Goal: Task Accomplishment & Management: Manage account settings

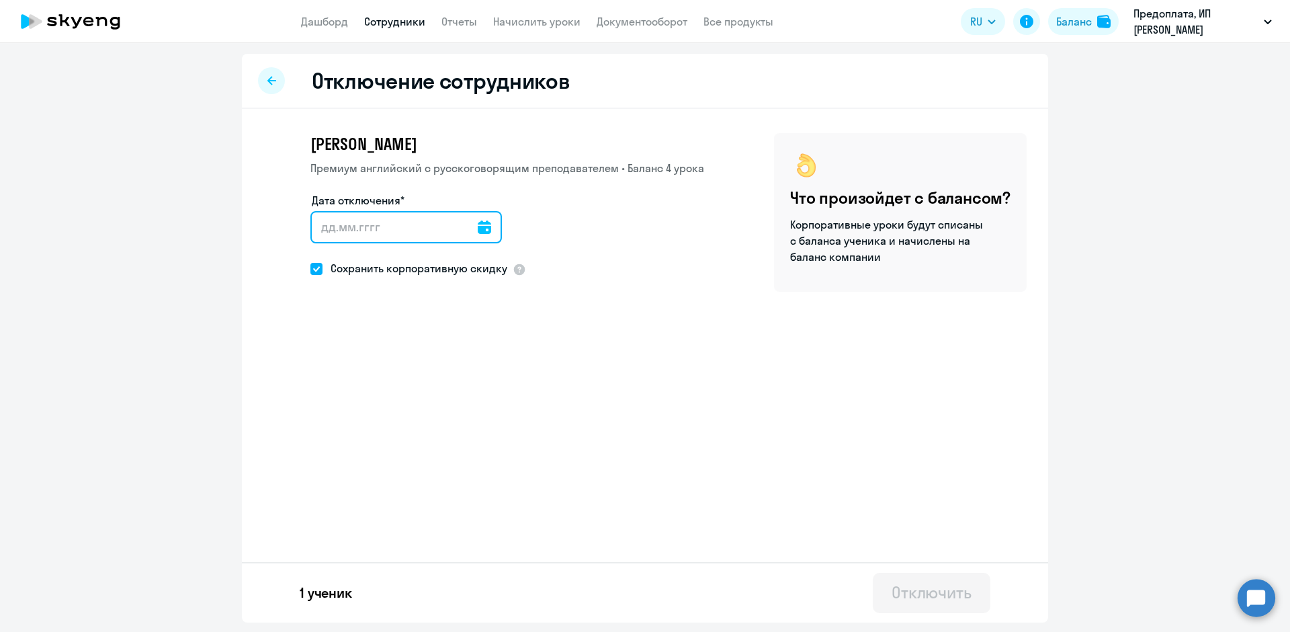
click at [464, 234] on input "Дата отключения*" at bounding box center [405, 227] width 191 height 32
click at [478, 236] on div at bounding box center [484, 227] width 13 height 32
click at [478, 225] on icon at bounding box center [484, 226] width 13 height 13
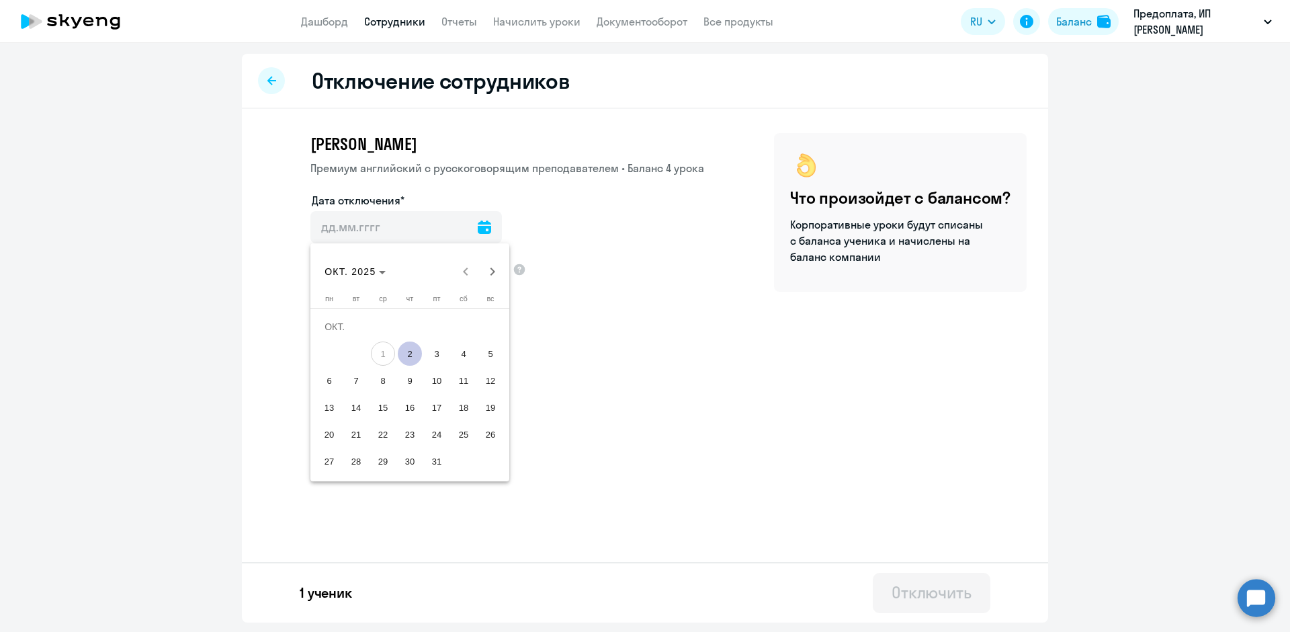
click at [408, 354] on span "2" at bounding box center [410, 353] width 24 height 24
type input "[DATE]"
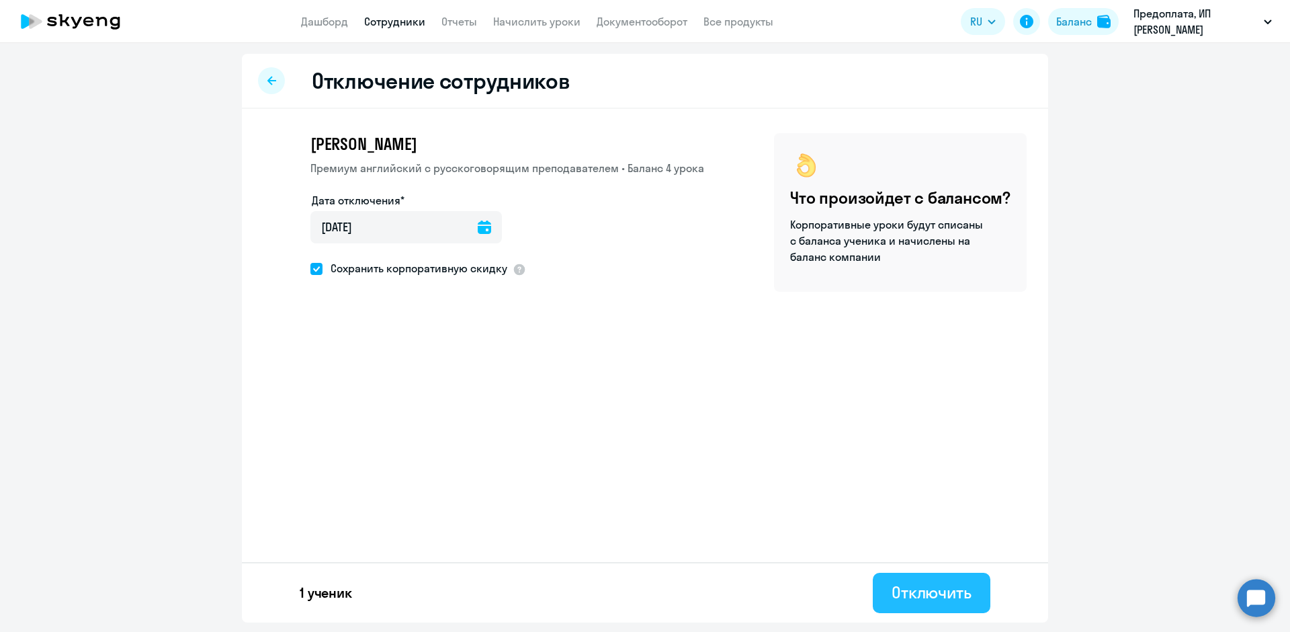
click at [974, 595] on button "Отключить" at bounding box center [932, 592] width 118 height 40
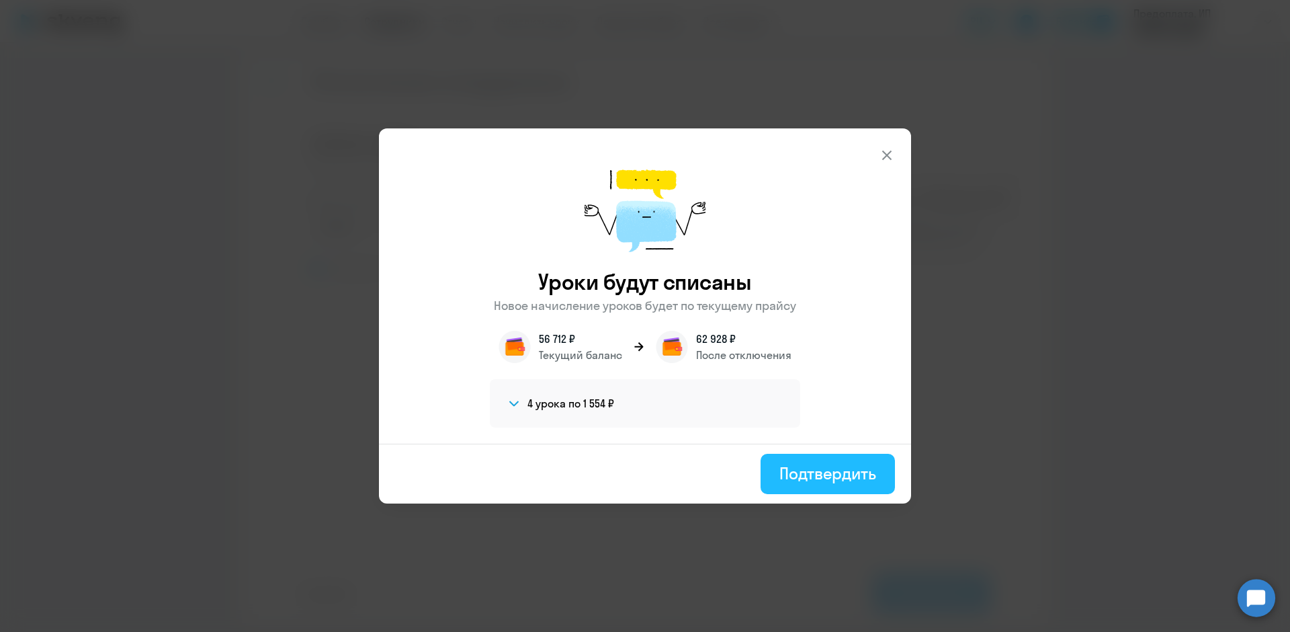
click at [848, 476] on div "Подтвердить" at bounding box center [827, 473] width 97 height 22
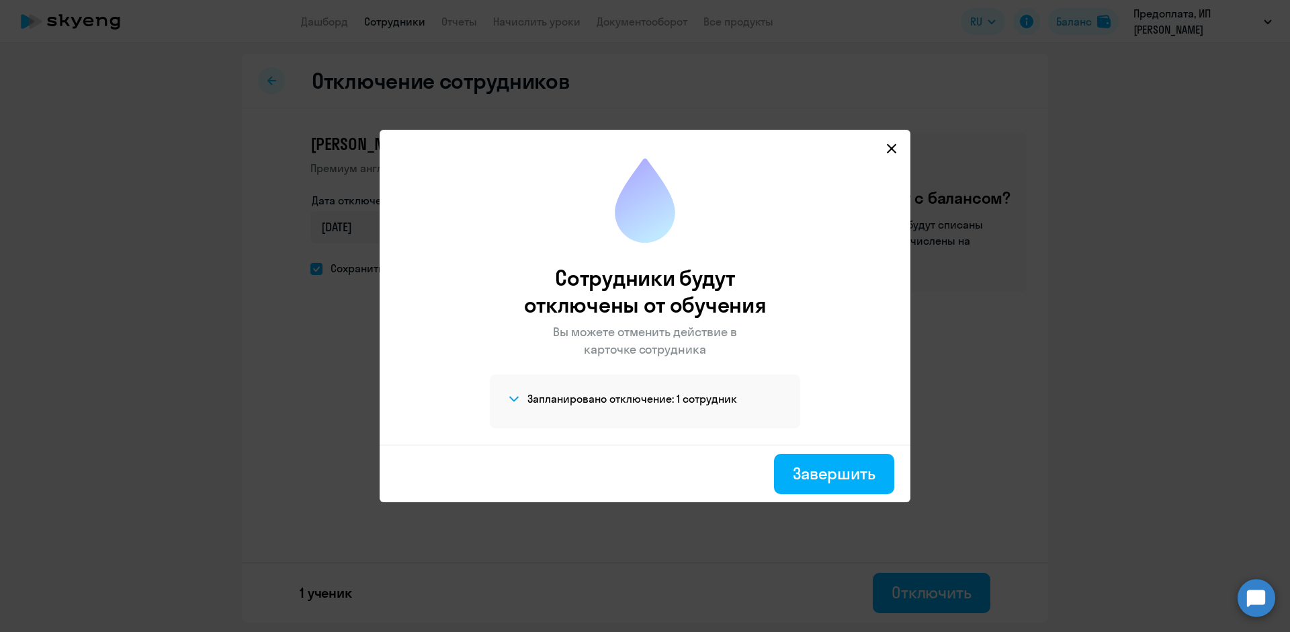
click at [848, 476] on div "Завершить" at bounding box center [834, 473] width 83 height 22
select select "30"
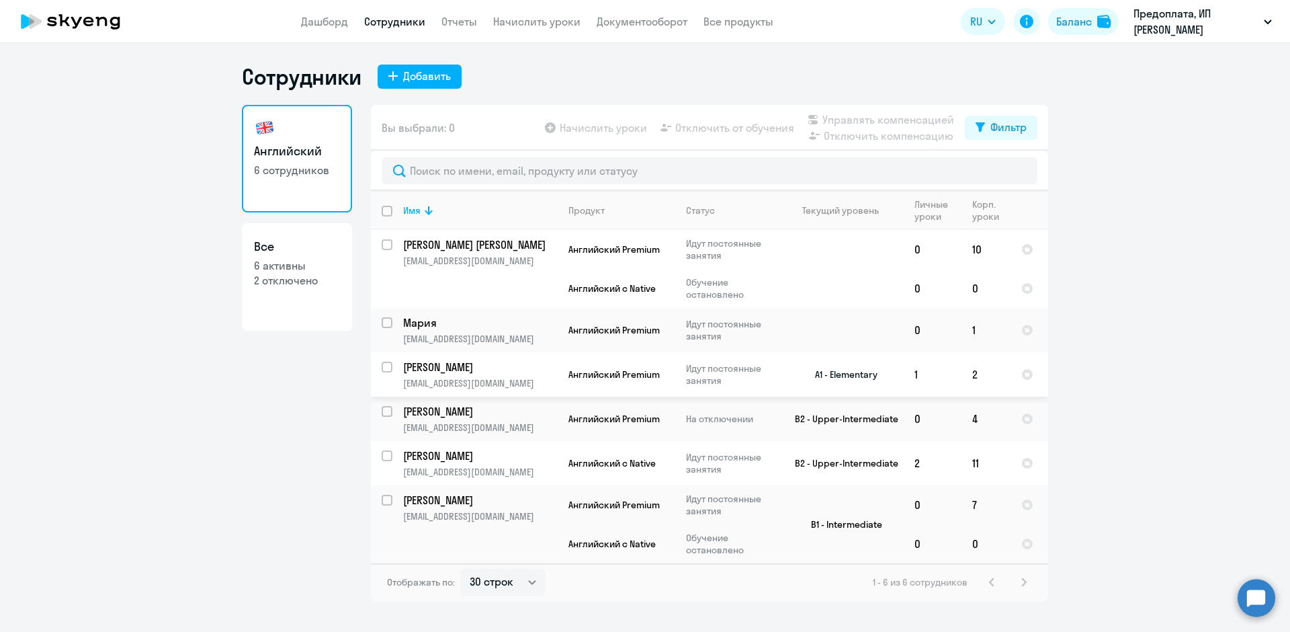
click at [393, 368] on td "[PERSON_NAME] [EMAIL_ADDRESS][DOMAIN_NAME]" at bounding box center [474, 374] width 165 height 44
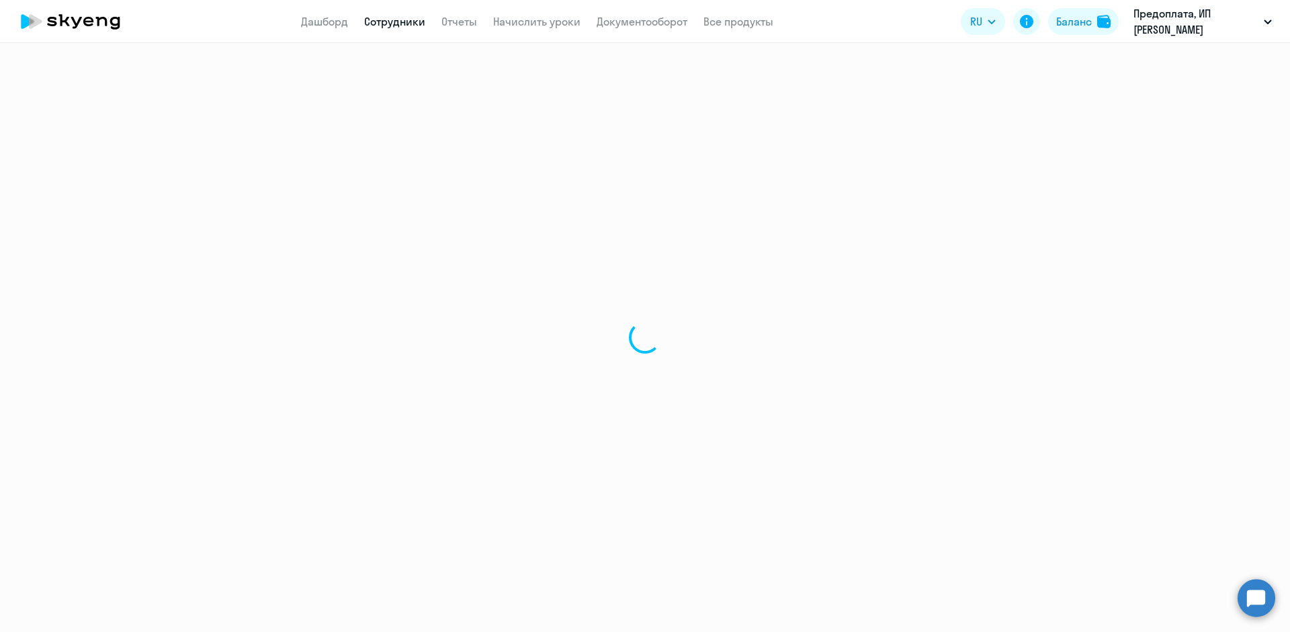
select select "english"
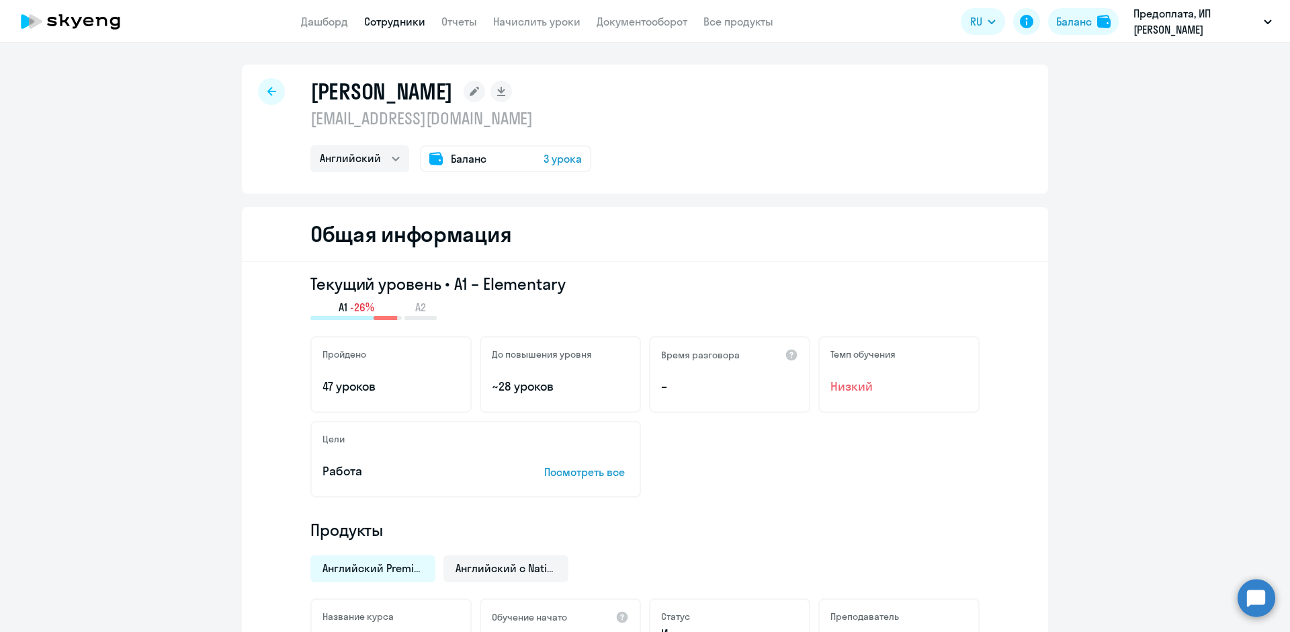
click at [263, 85] on div at bounding box center [271, 91] width 27 height 27
select select "30"
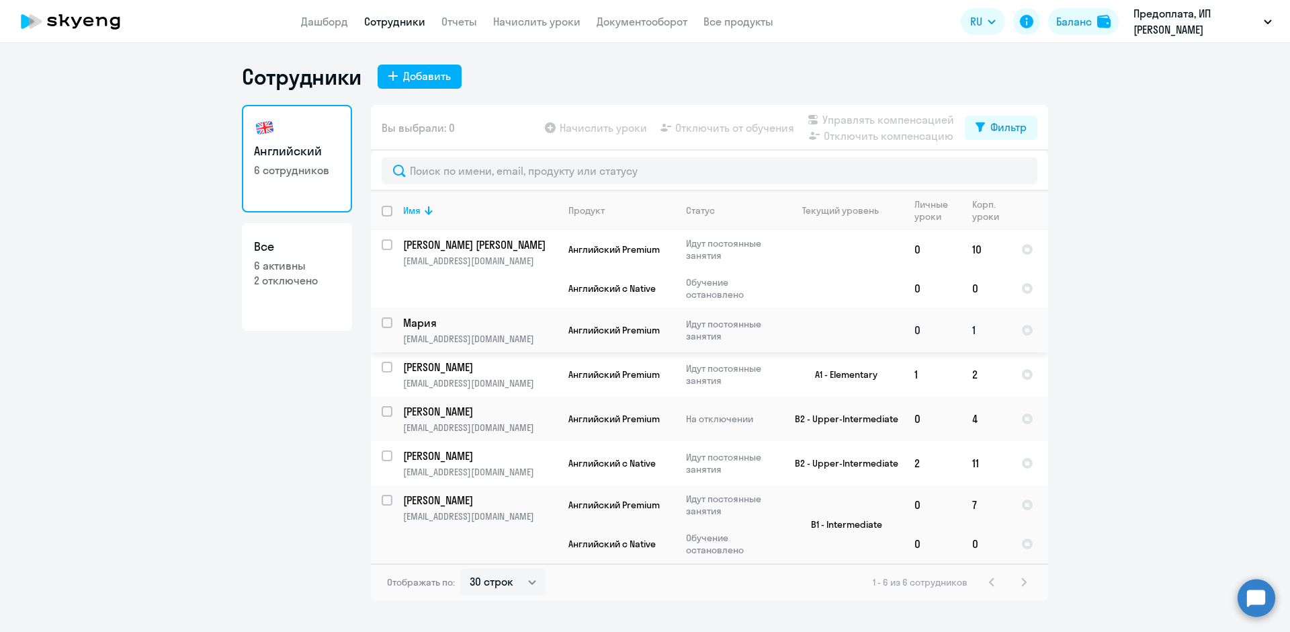
click at [384, 327] on input "select row 41046149" at bounding box center [395, 330] width 27 height 27
checkbox input "true"
click at [606, 132] on span "Начислить уроки" at bounding box center [603, 128] width 87 height 16
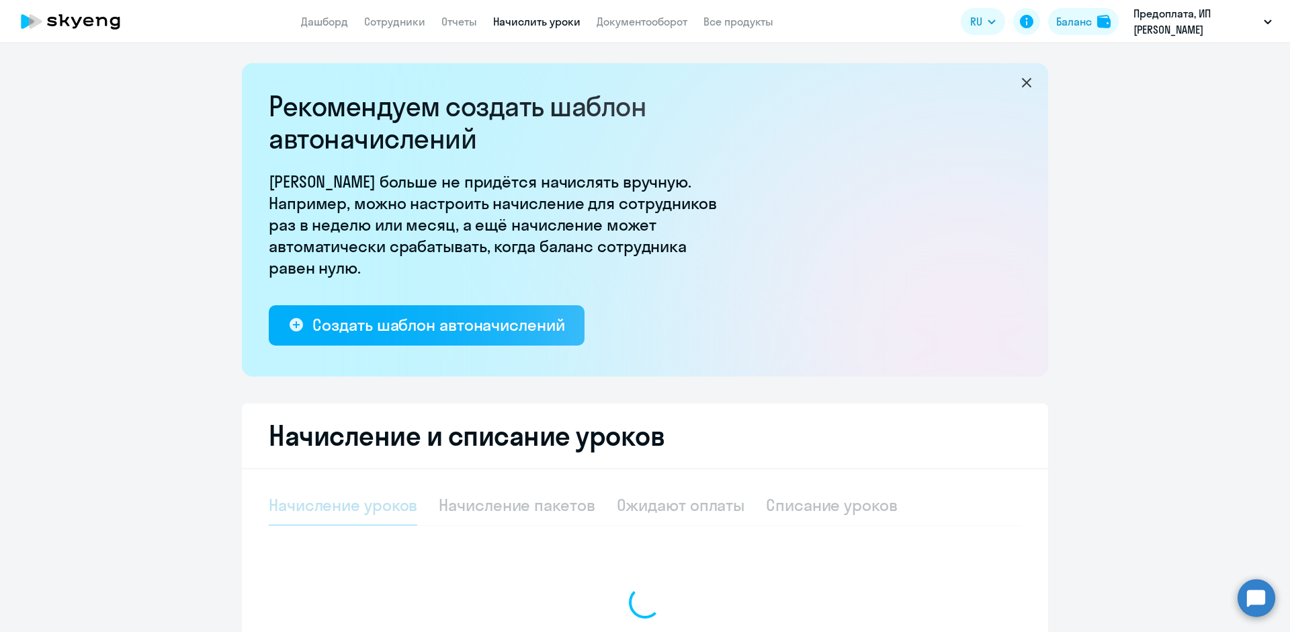
select select "10"
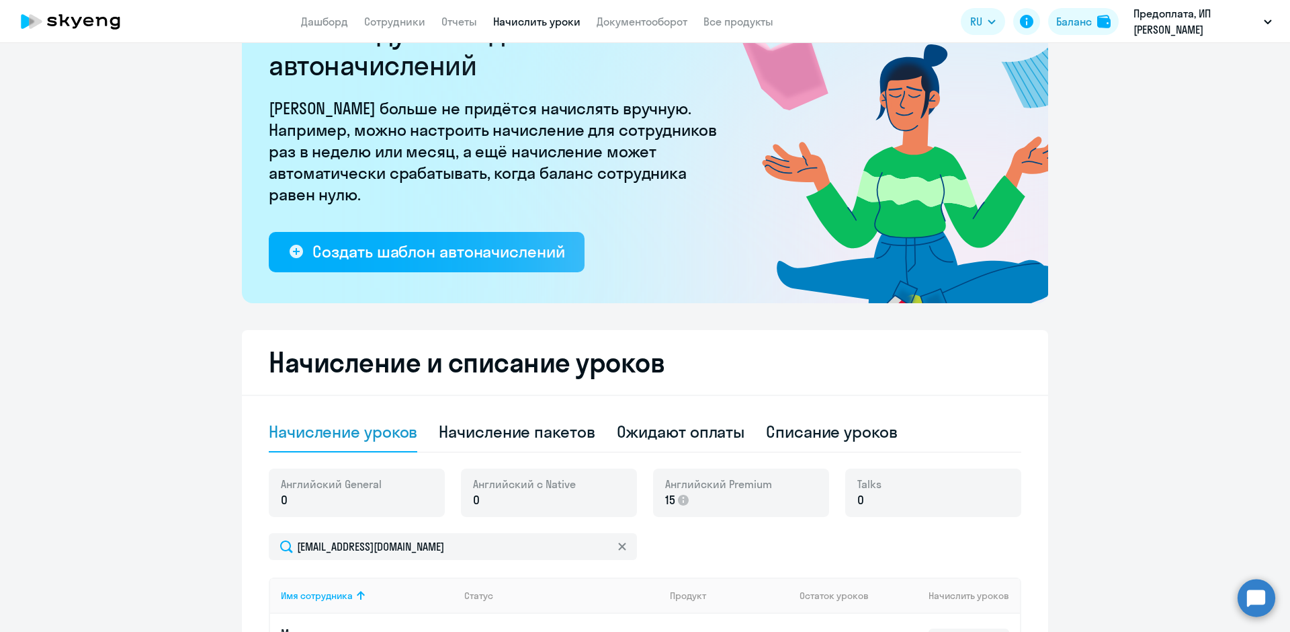
scroll to position [269, 0]
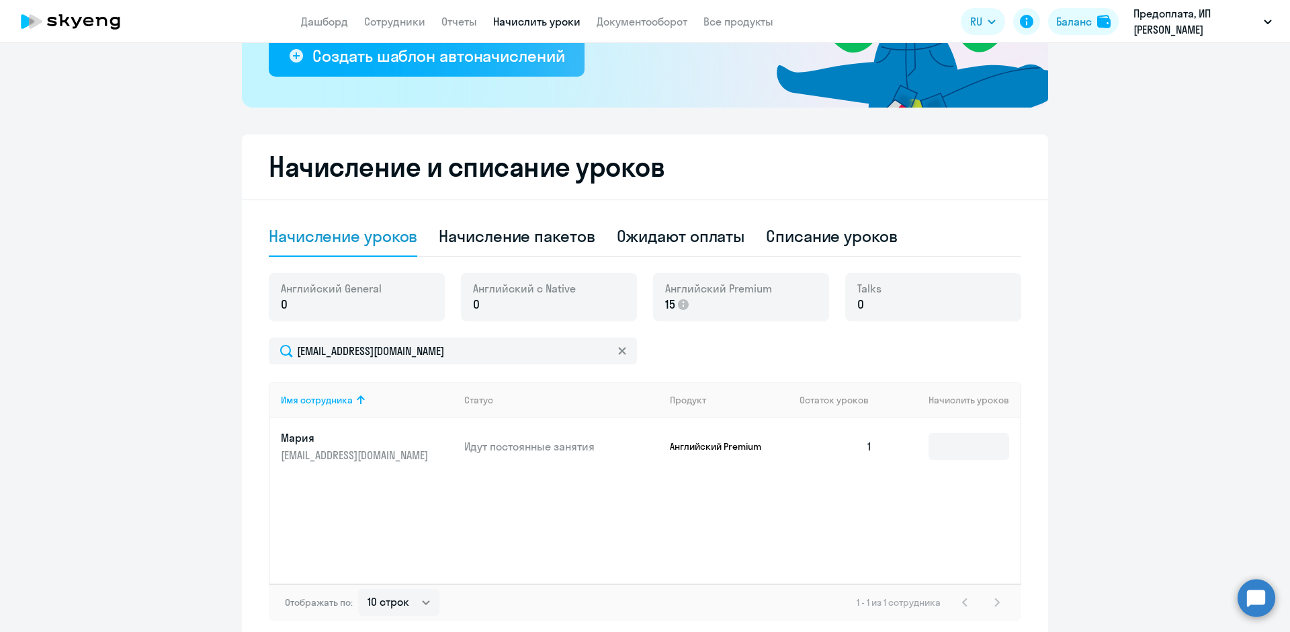
click at [480, 306] on p "0" at bounding box center [524, 304] width 103 height 17
click at [945, 435] on input at bounding box center [969, 446] width 81 height 27
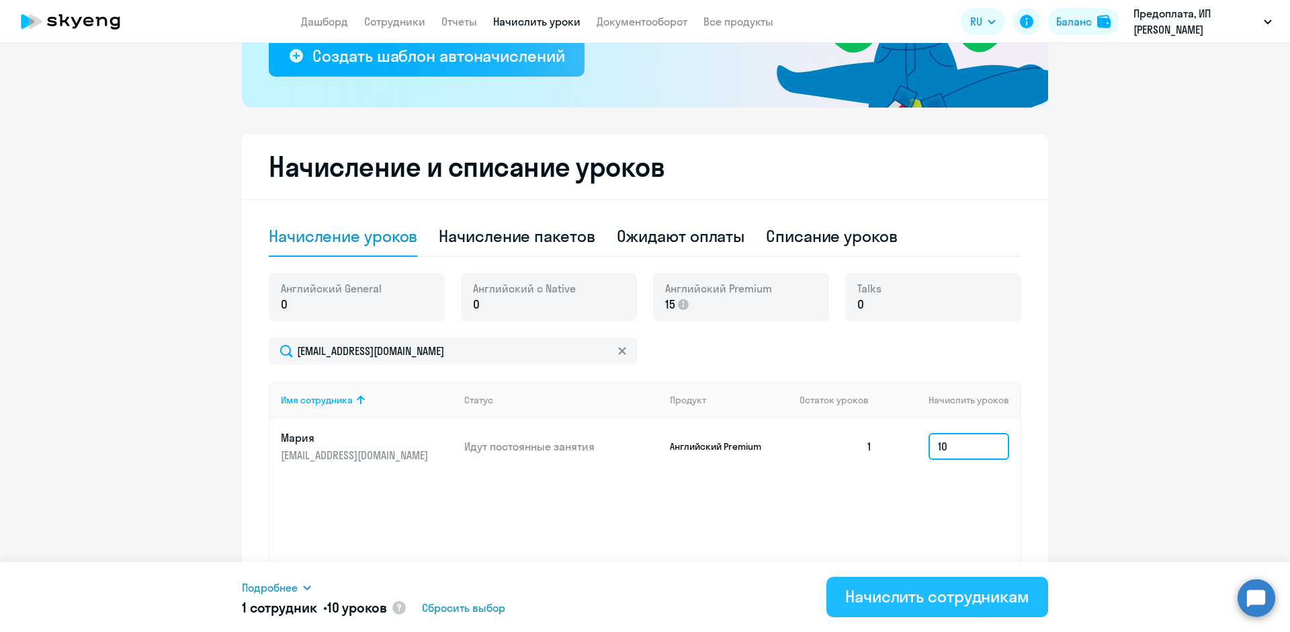
type input "10"
click at [986, 603] on div "Начислить сотрудникам" at bounding box center [937, 596] width 184 height 22
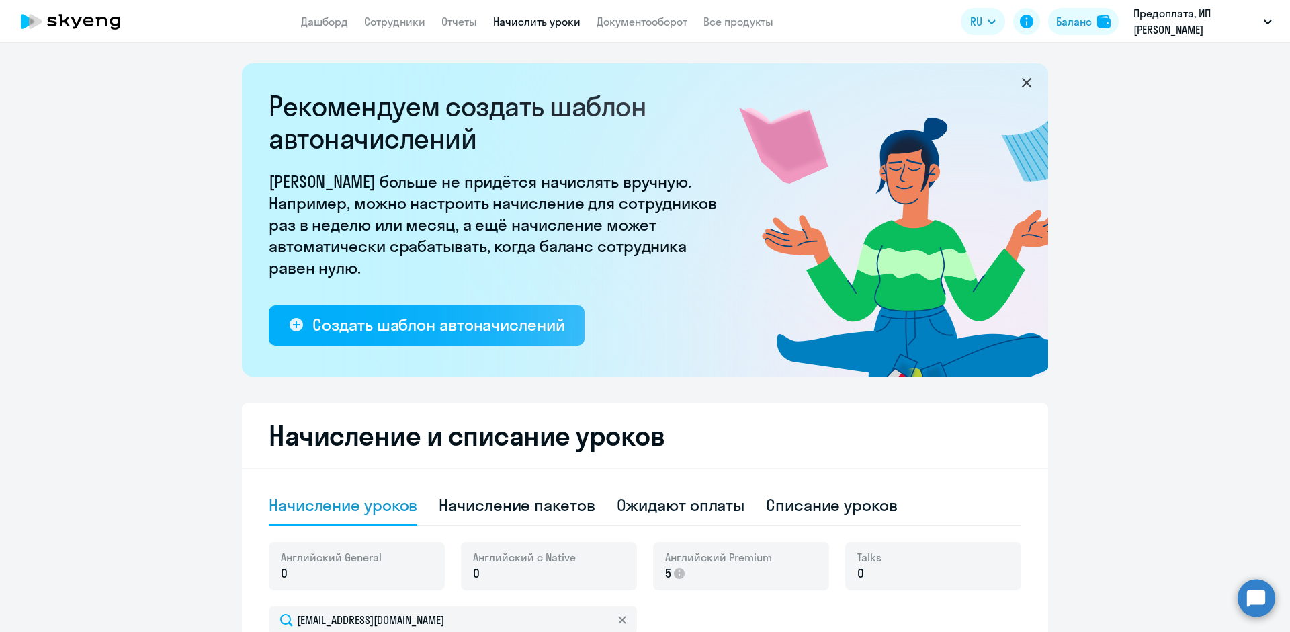
click at [535, 26] on link "Начислить уроки" at bounding box center [536, 21] width 87 height 13
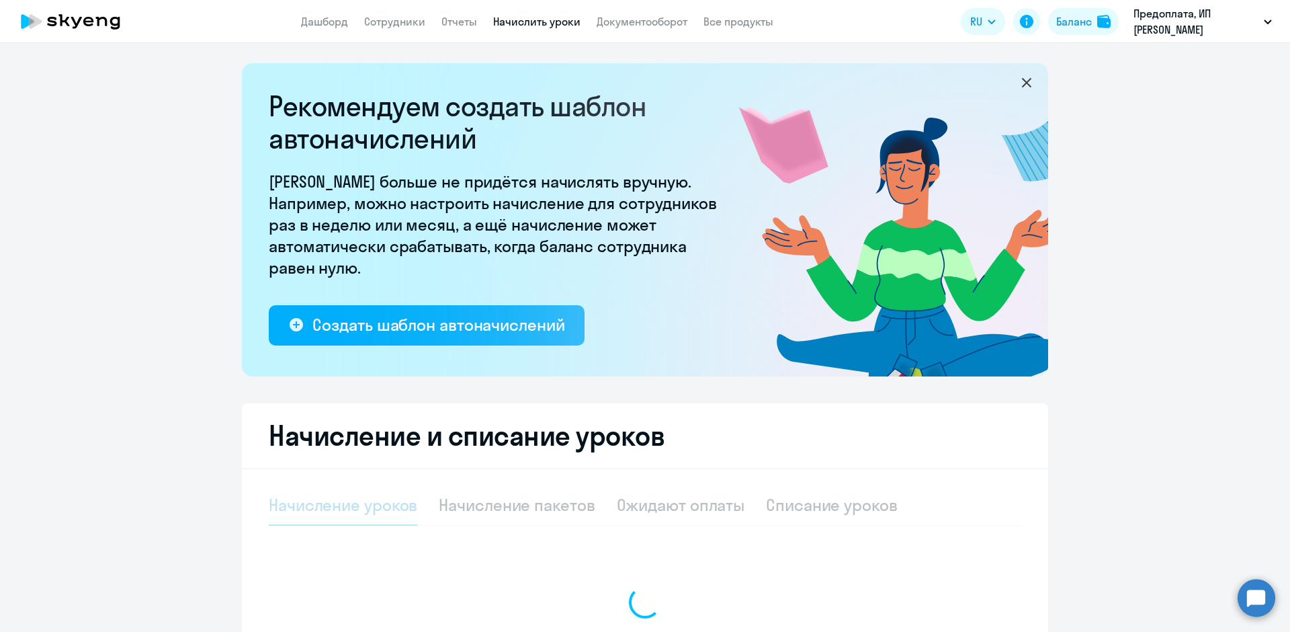
select select "10"
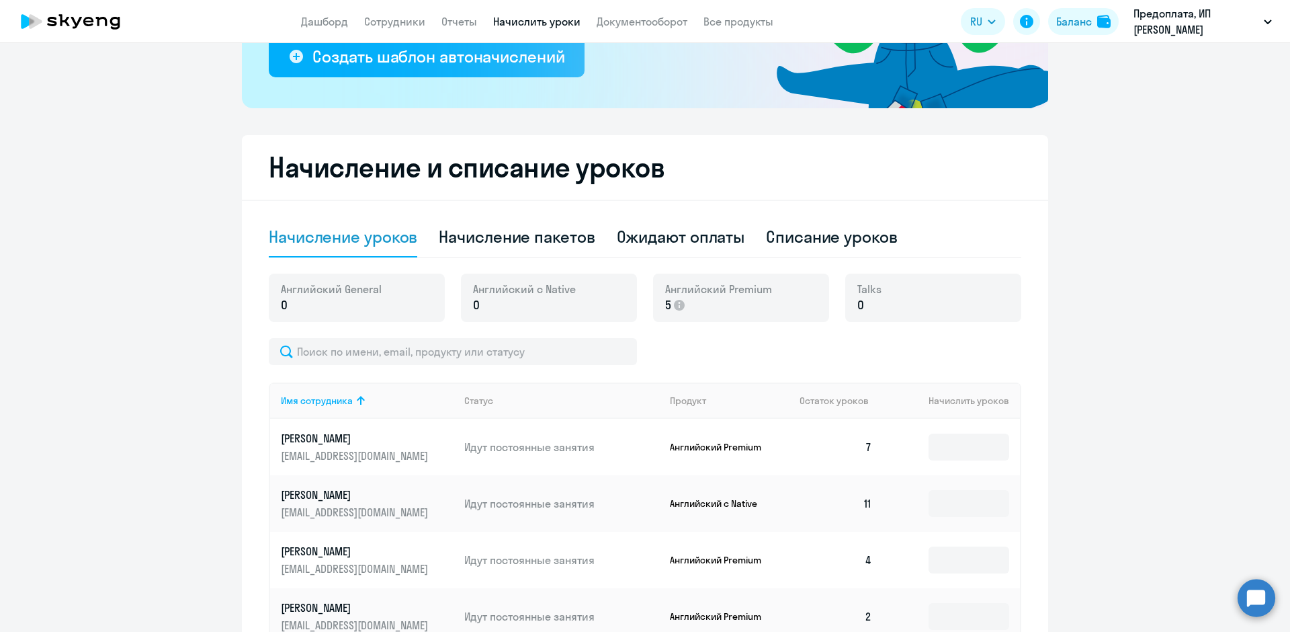
scroll to position [470, 0]
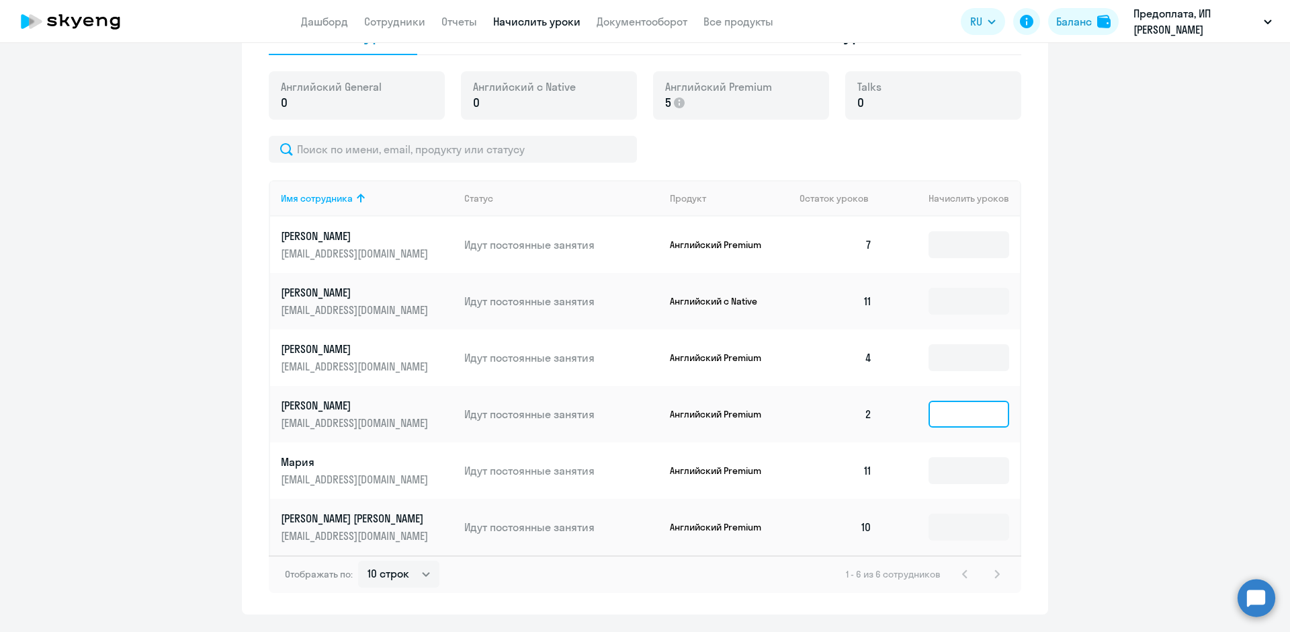
click at [969, 420] on input at bounding box center [969, 413] width 81 height 27
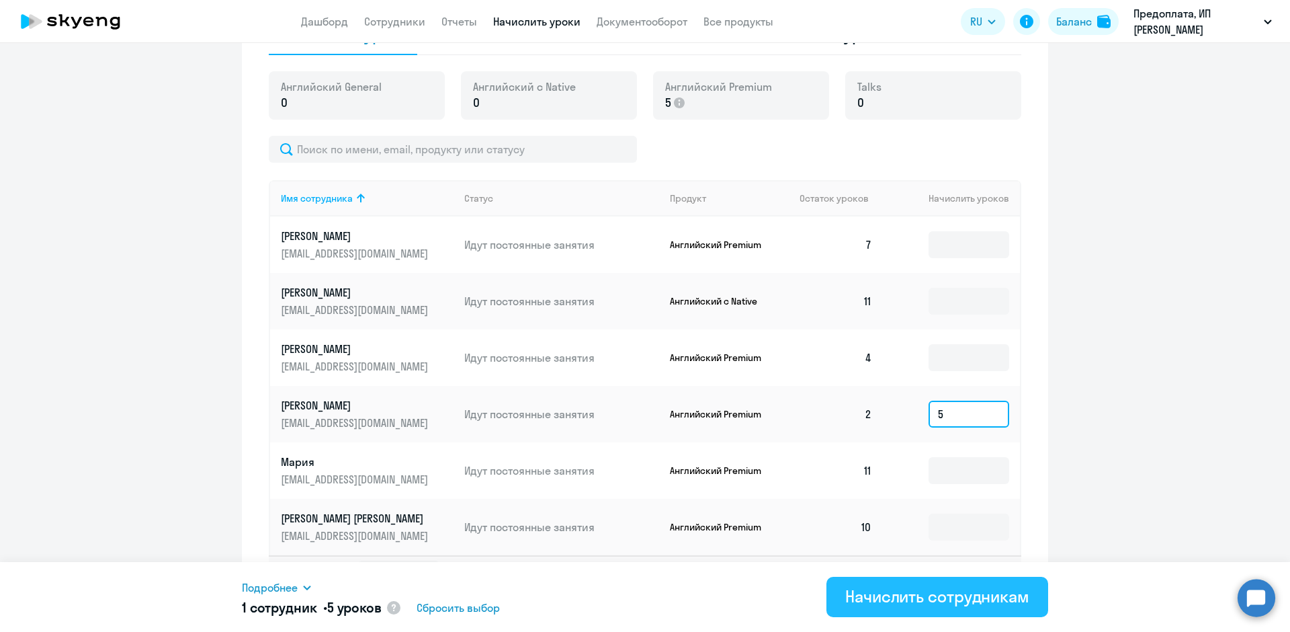
type input "5"
click at [955, 605] on div "Начислить сотрудникам" at bounding box center [937, 596] width 184 height 22
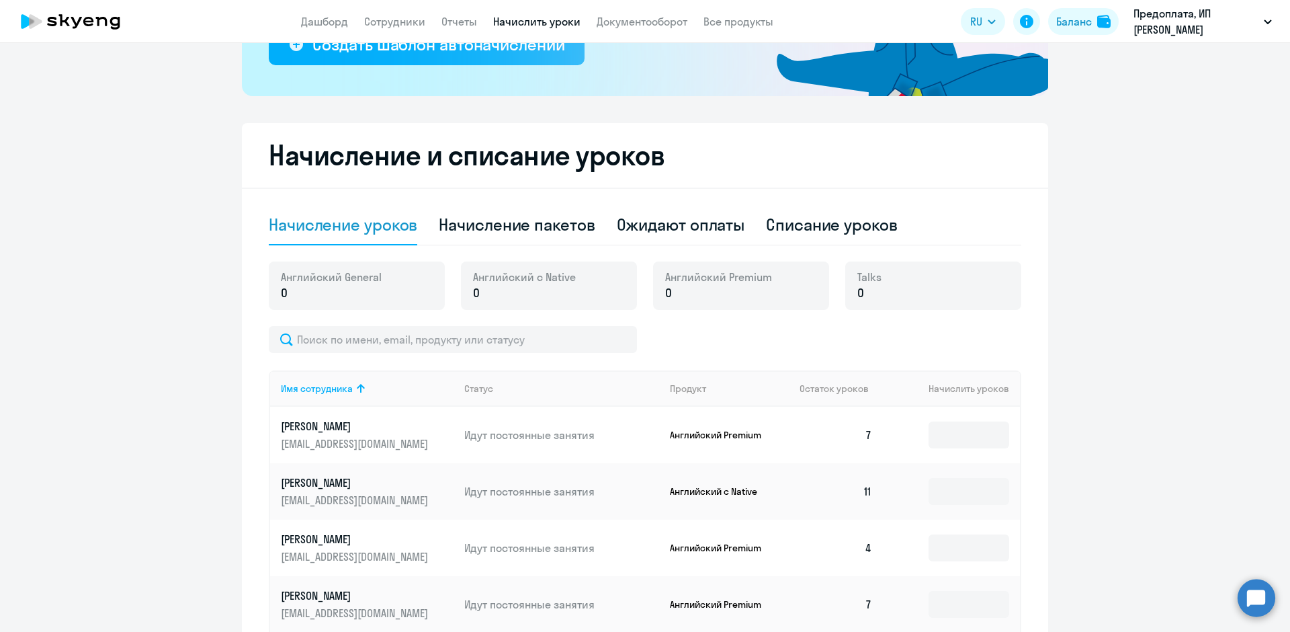
scroll to position [269, 0]
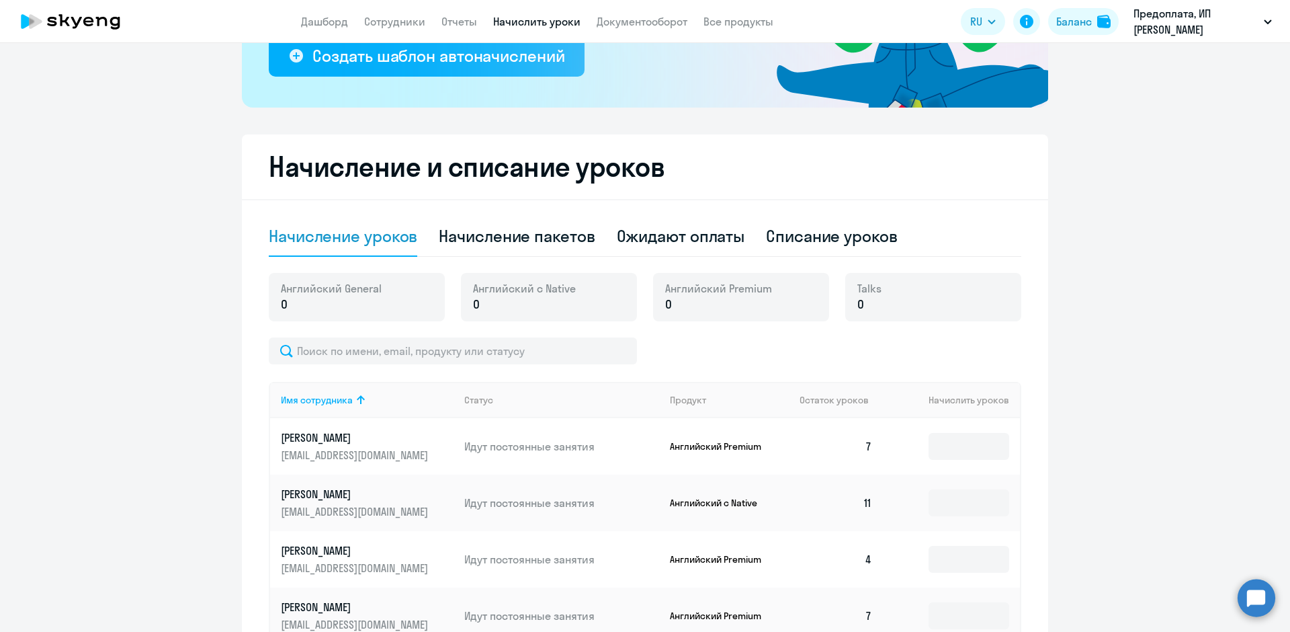
click at [104, 25] on icon at bounding box center [70, 22] width 118 height 34
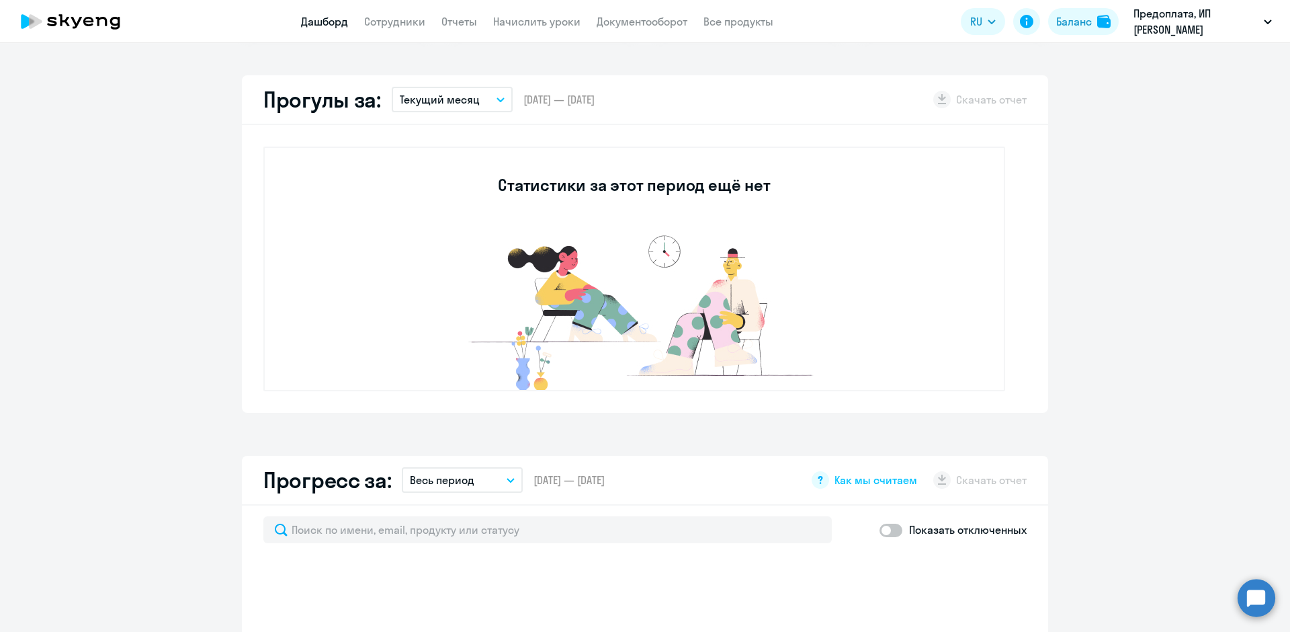
select select "30"
